Goal: Check status: Check status

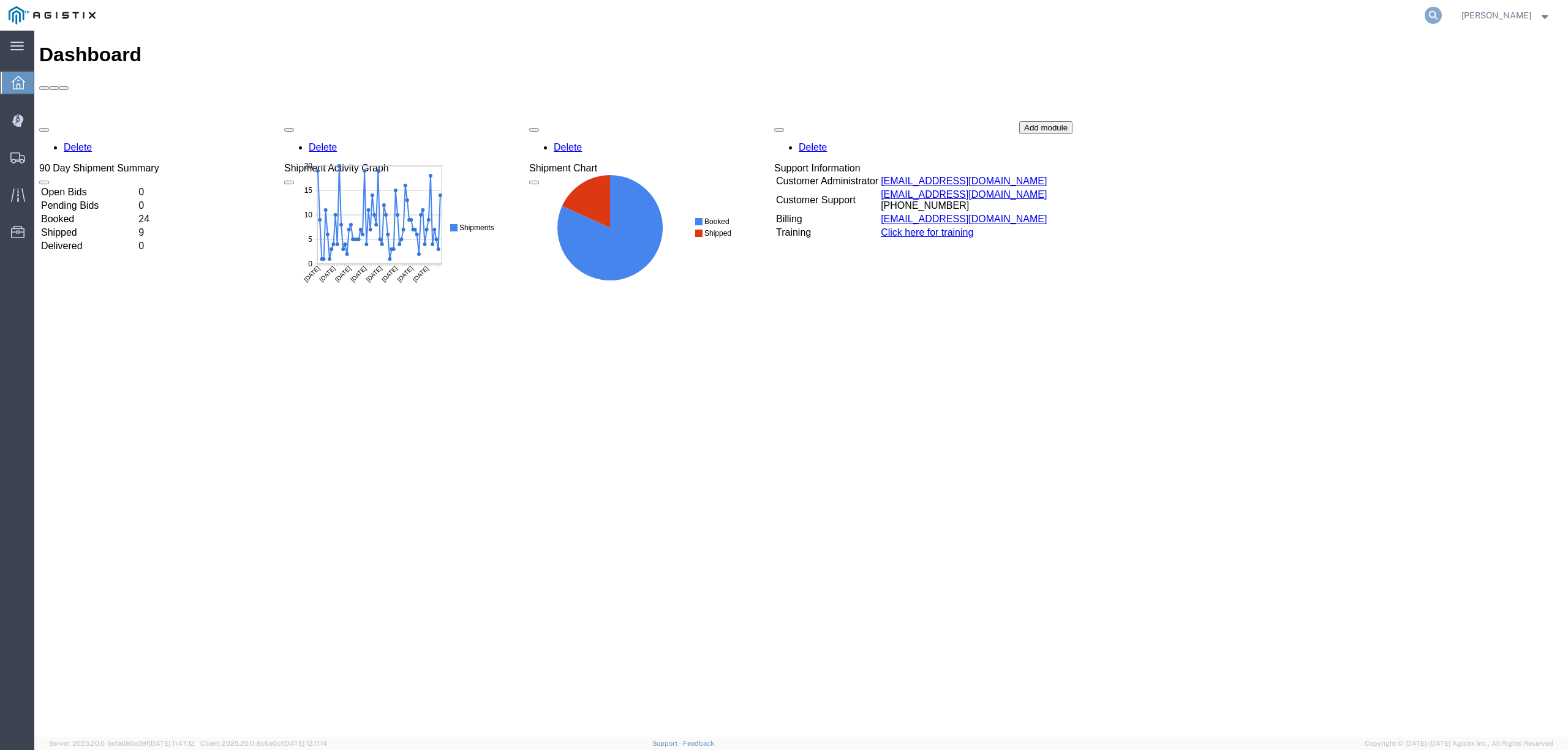
click at [1442, 13] on icon at bounding box center [1433, 15] width 17 height 17
paste input "56780000"
type input "56780000"
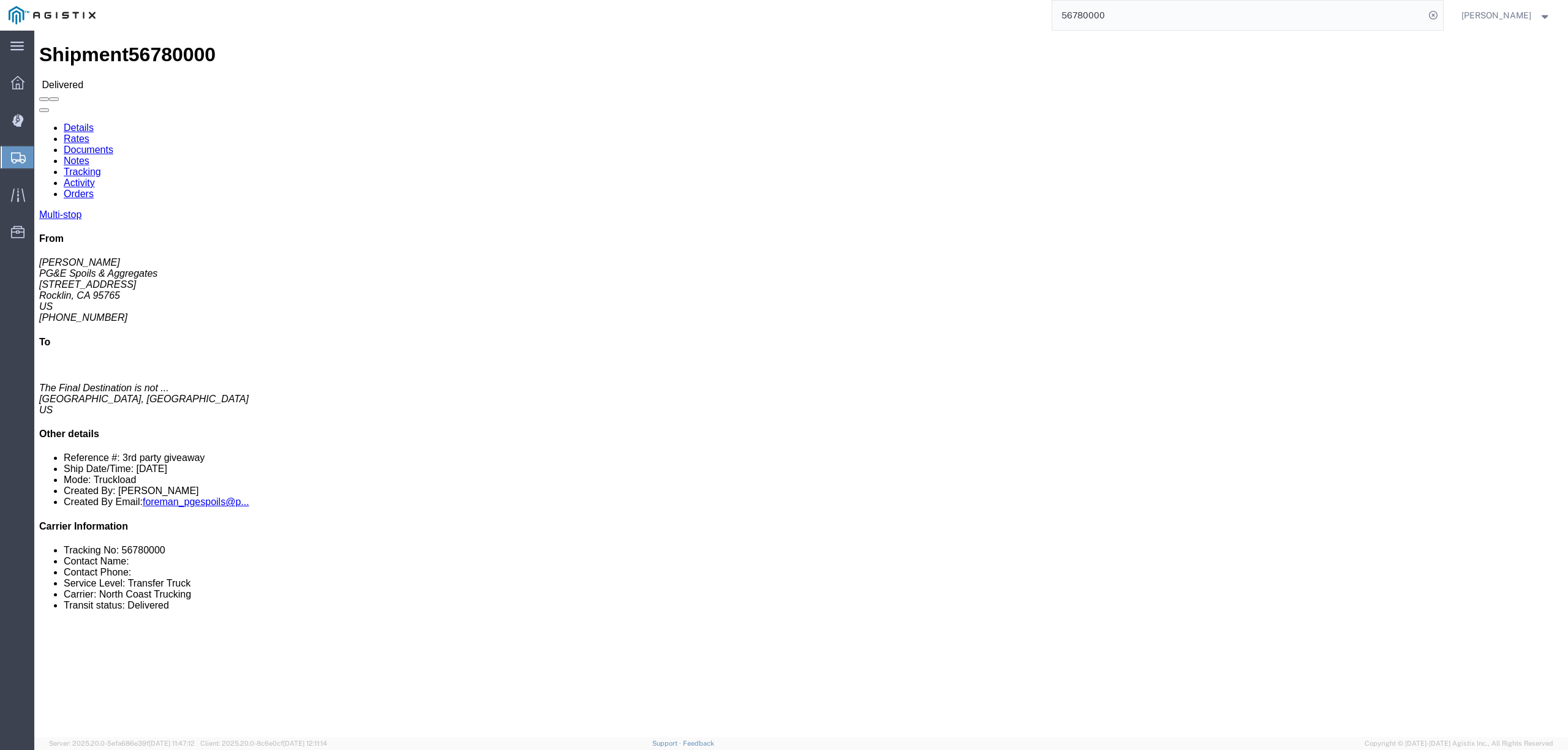
click link "Tracking"
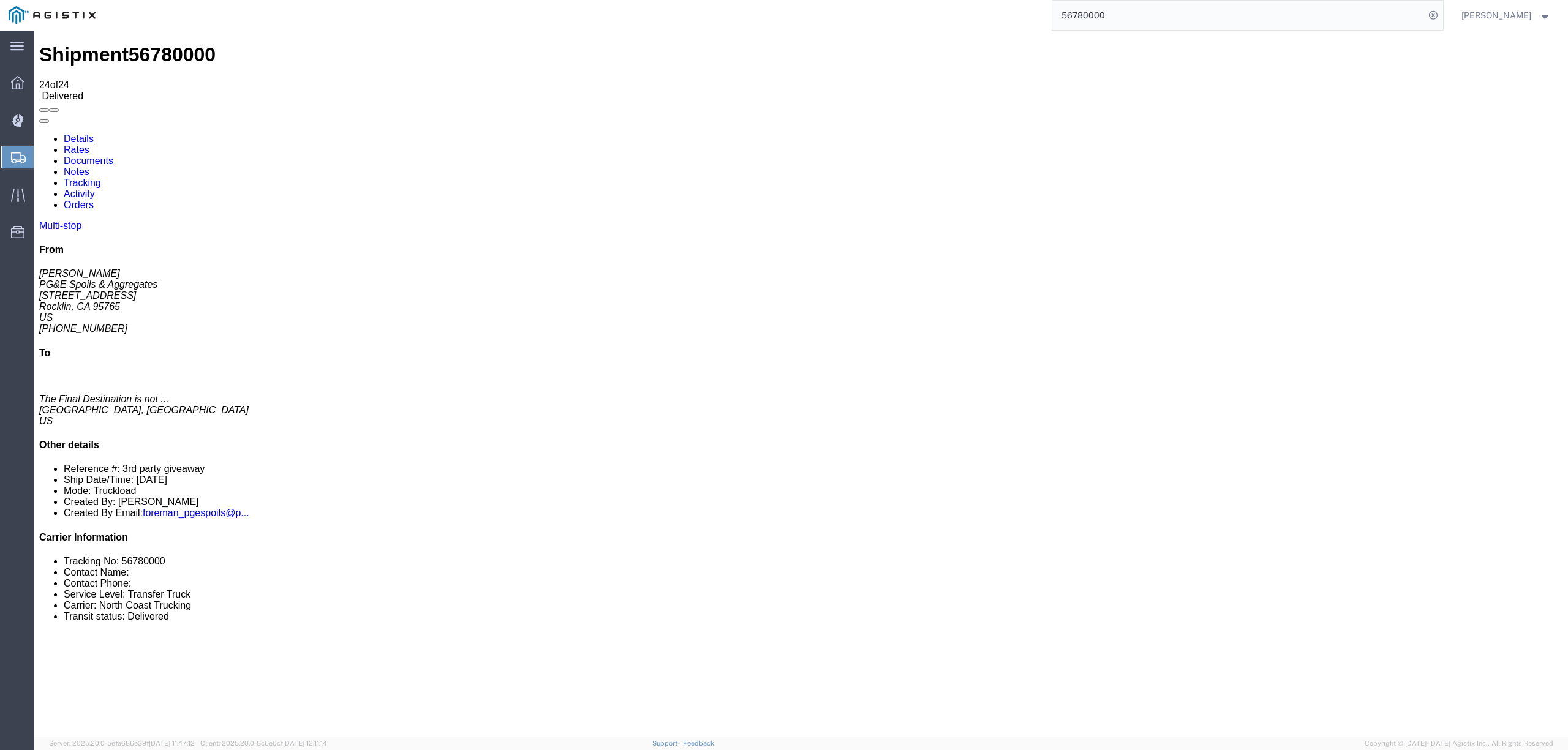
click at [90, 167] on link "Notes" at bounding box center [76, 172] width 26 height 11
click at [113, 156] on link "Documents" at bounding box center [88, 161] width 49 height 11
